Goal: Information Seeking & Learning: Learn about a topic

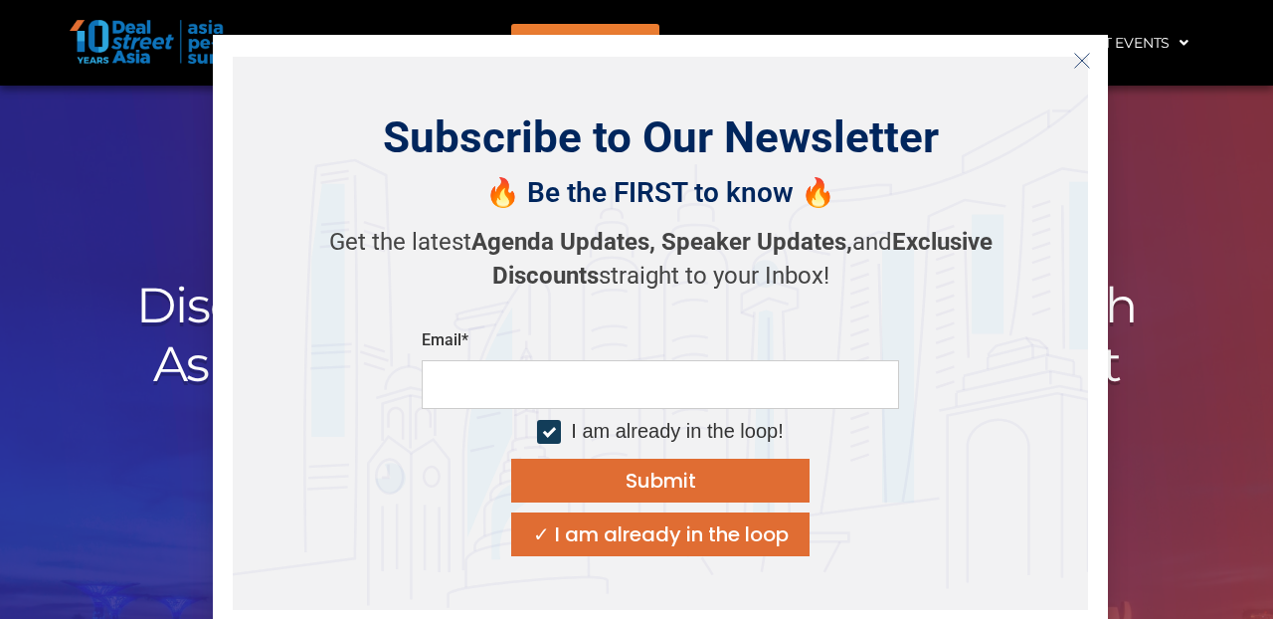
click at [1080, 52] on icon "Close" at bounding box center [1082, 61] width 18 height 18
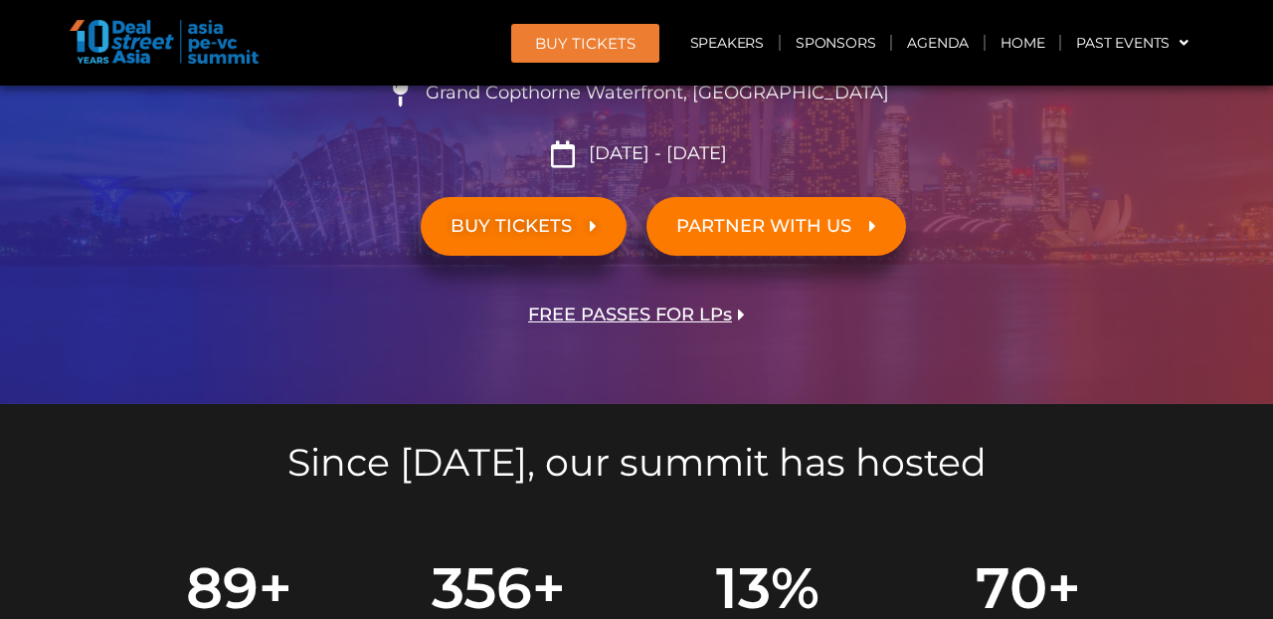
scroll to position [408, 0]
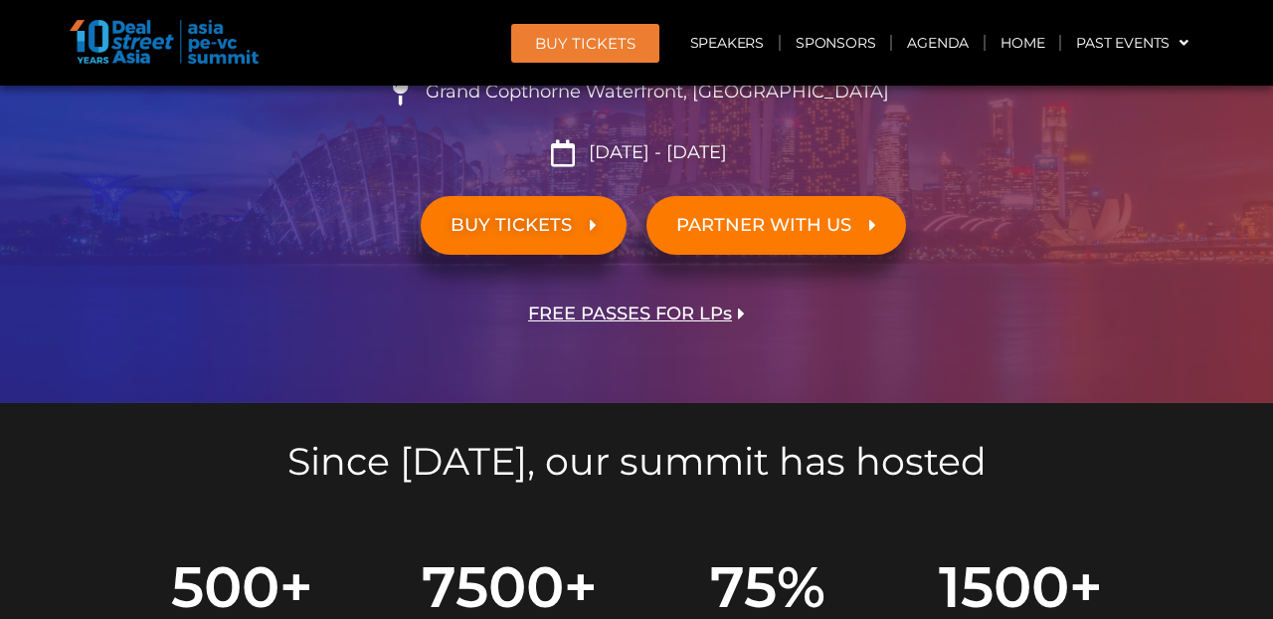
click at [797, 231] on span "PARTNER WITH US" at bounding box center [763, 225] width 175 height 19
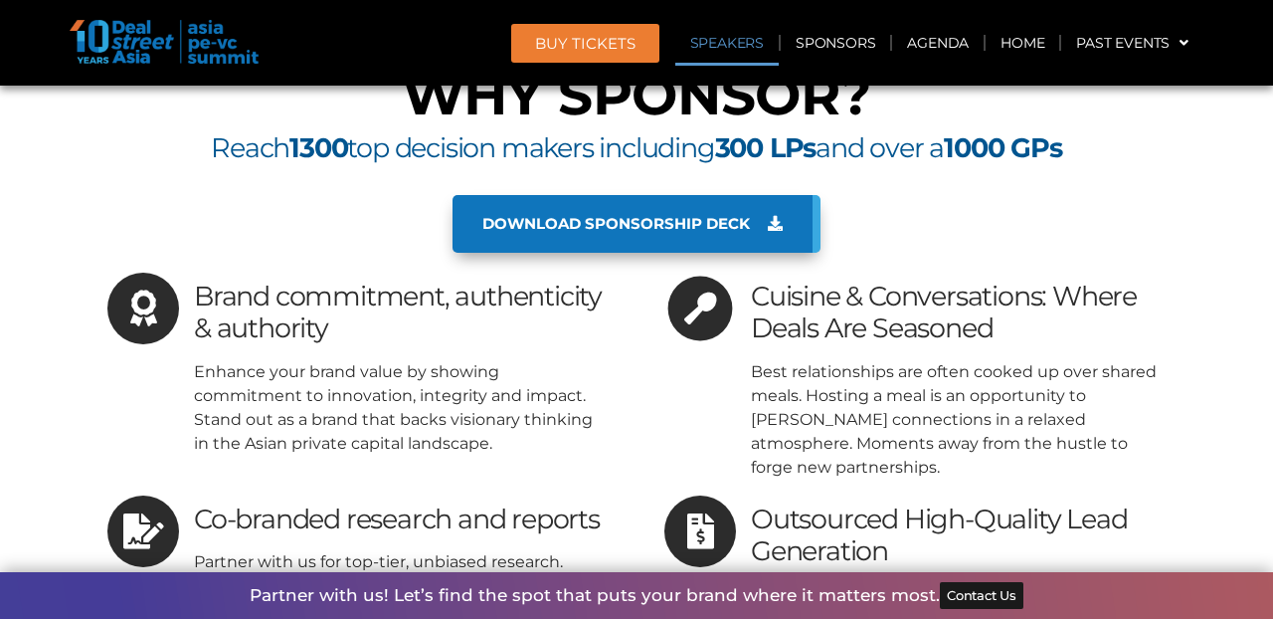
scroll to position [19106, 0]
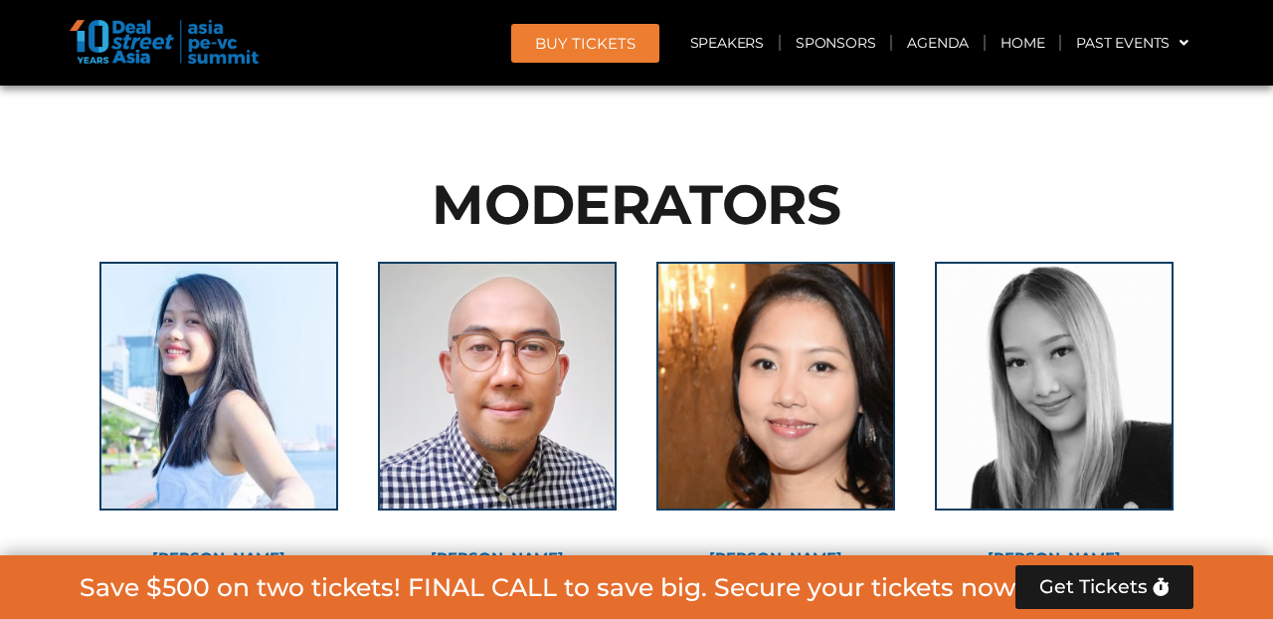
scroll to position [14333, 0]
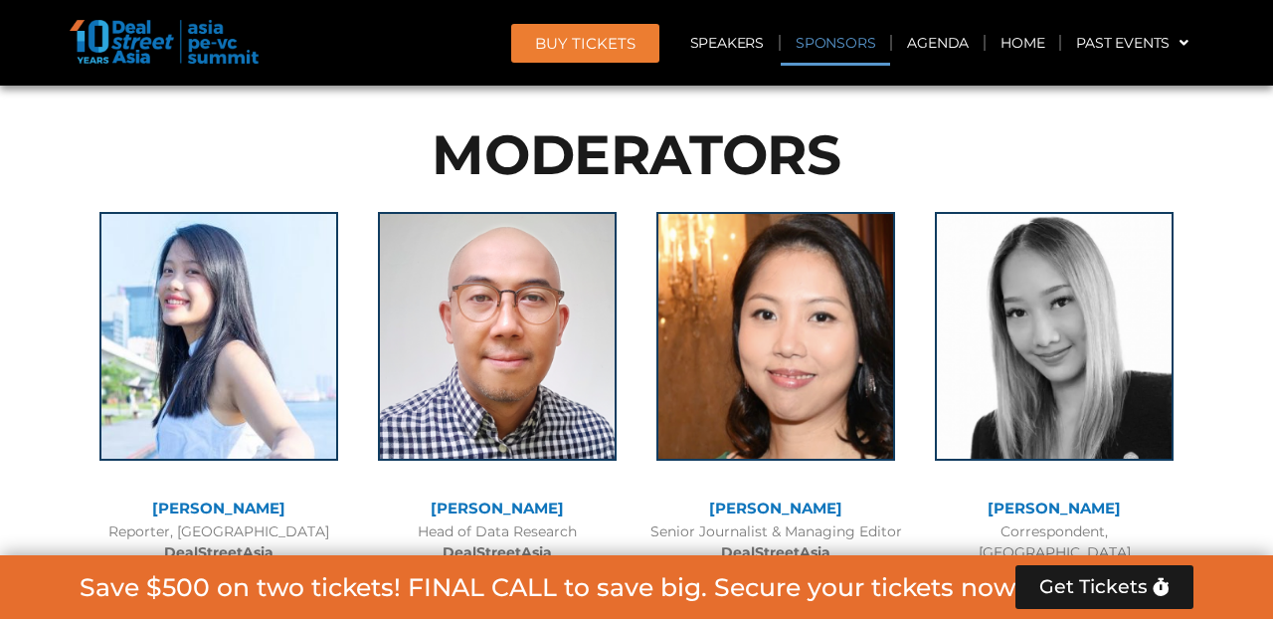
click at [832, 50] on link "Sponsors" at bounding box center [835, 43] width 109 height 46
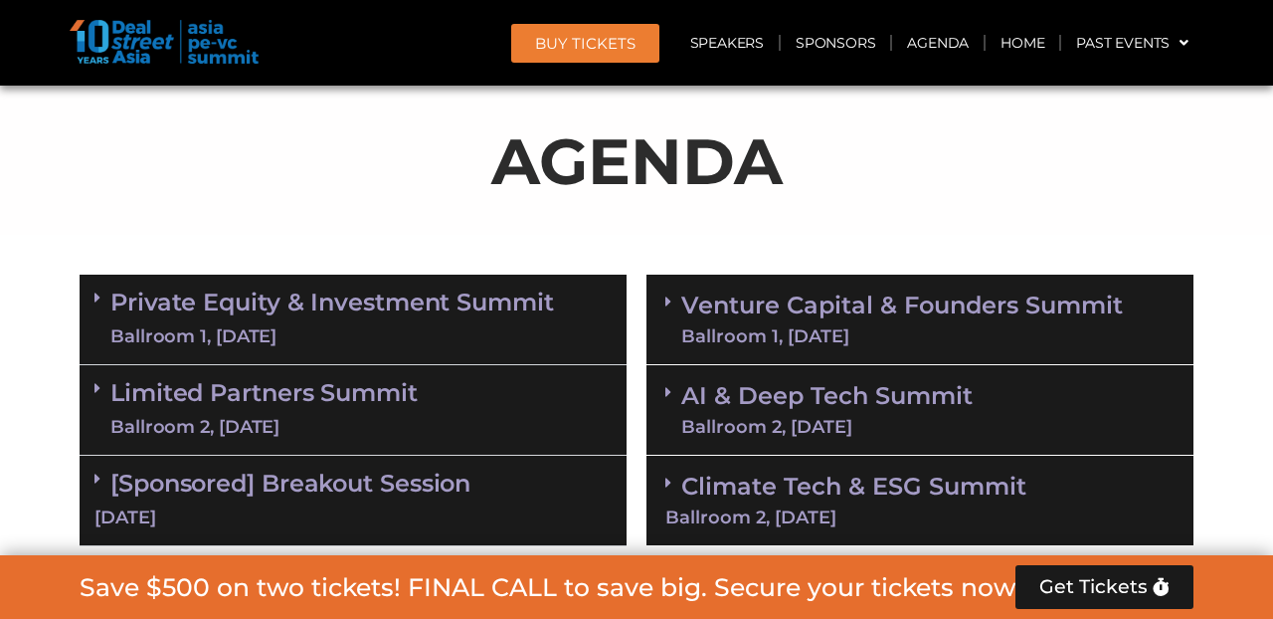
scroll to position [0, 0]
